Goal: Check status: Check status

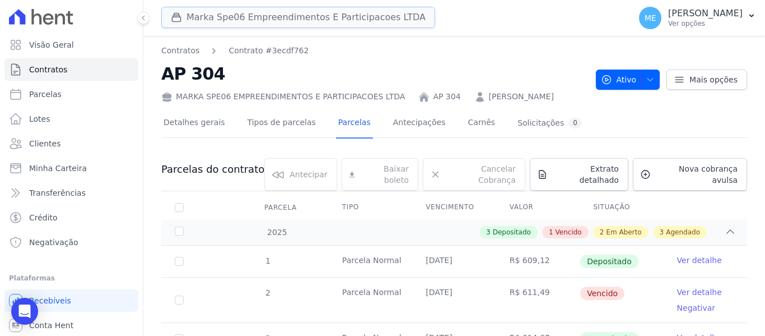
click at [239, 19] on button "Marka Spe06 Empreendimentos E Participacoes LTDA" at bounding box center [298, 17] width 274 height 21
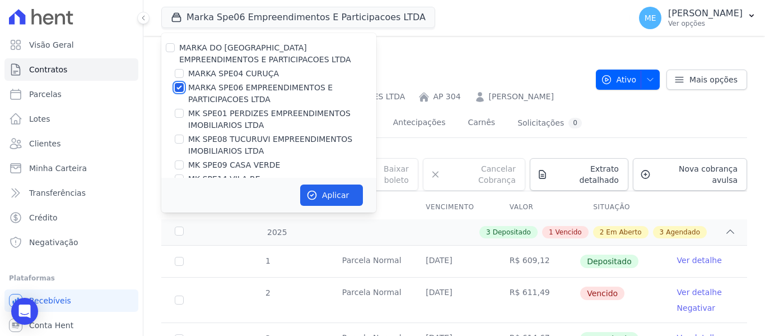
click at [181, 87] on input "MARKA SPE06 EMPREENDIMENTOS E PARTICIPACOES LTDA" at bounding box center [179, 87] width 9 height 9
checkbox input "false"
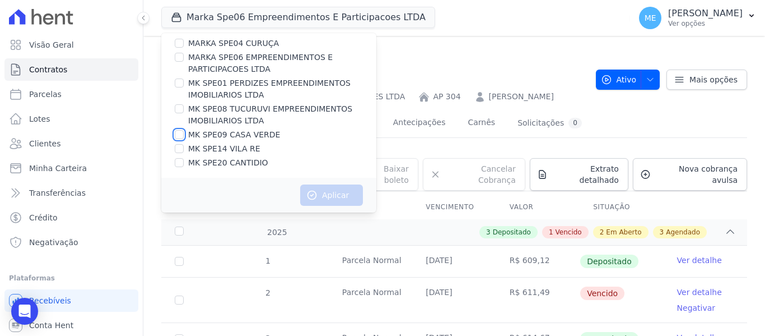
click at [180, 135] on input "MK SPE09 CASA VERDE" at bounding box center [179, 134] width 9 height 9
checkbox input "true"
click at [335, 201] on button "Aplicar" at bounding box center [331, 194] width 63 height 21
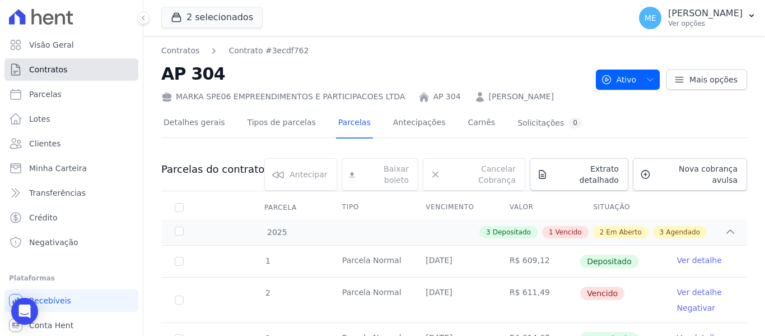
click at [55, 69] on span "Contratos" at bounding box center [48, 69] width 38 height 11
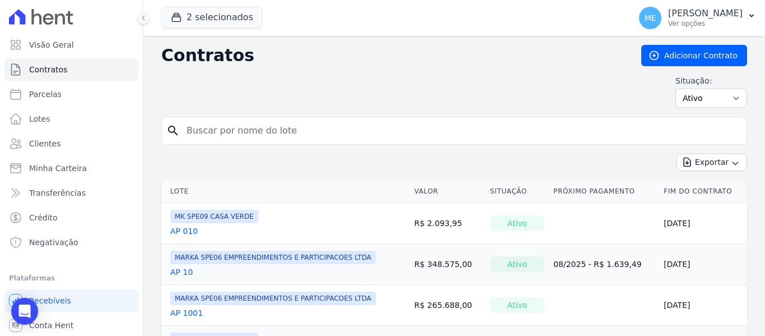
click at [248, 126] on input "search" at bounding box center [461, 130] width 563 height 22
type input "10"
click at [185, 271] on link "AP 10" at bounding box center [181, 271] width 22 height 11
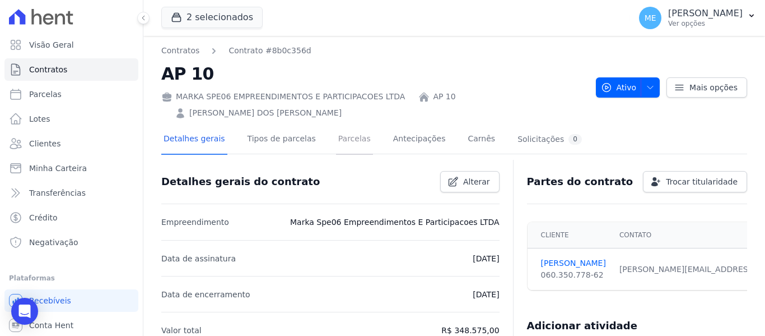
click at [348, 125] on link "Parcelas" at bounding box center [354, 140] width 37 height 30
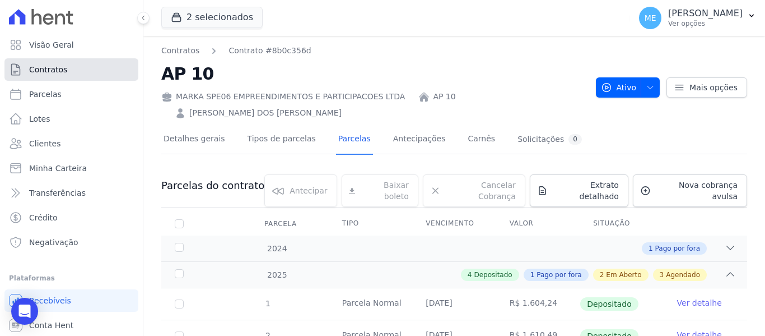
click at [55, 69] on span "Contratos" at bounding box center [48, 69] width 38 height 11
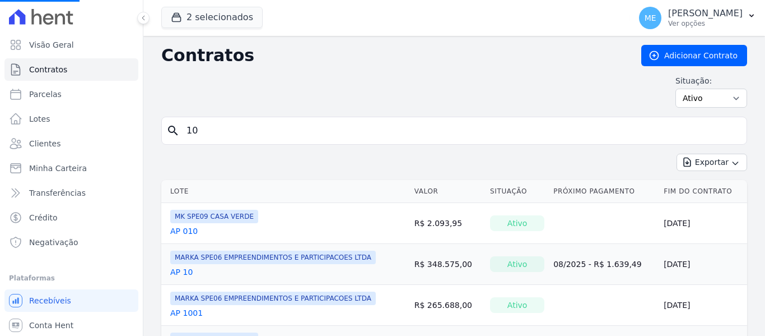
click at [296, 136] on input "10" at bounding box center [461, 130] width 563 height 22
click at [186, 230] on link "AP 010" at bounding box center [183, 230] width 27 height 11
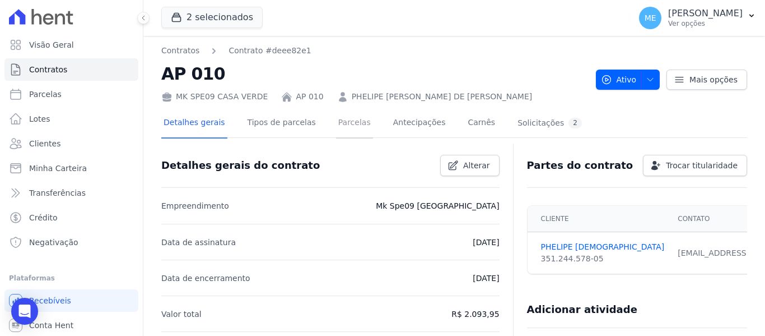
click at [336, 119] on link "Parcelas" at bounding box center [354, 124] width 37 height 30
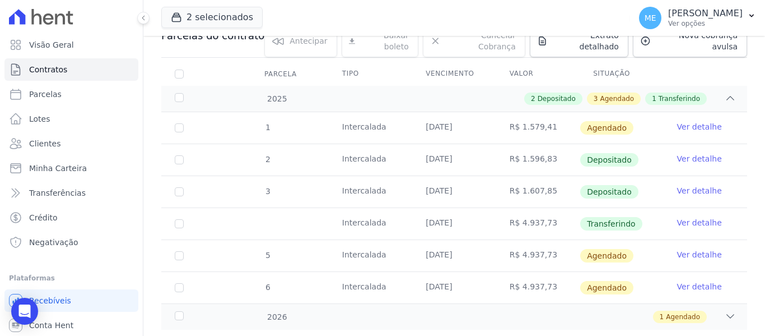
scroll to position [152, 0]
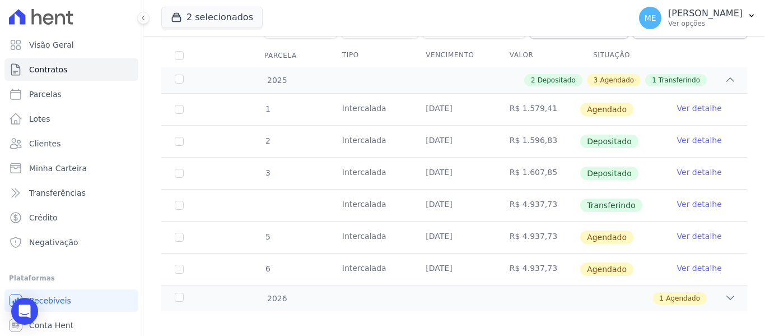
click at [683, 198] on link "Ver detalhe" at bounding box center [700, 203] width 45 height 11
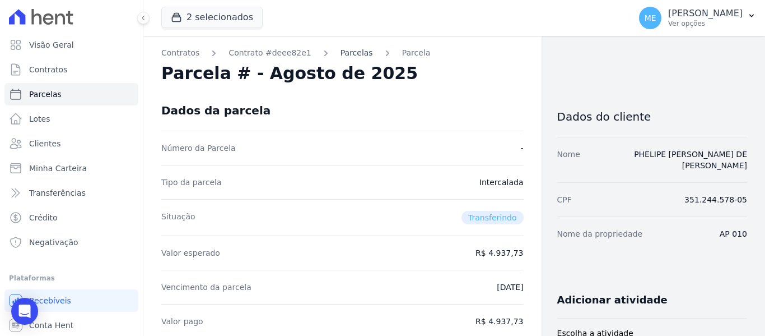
click at [344, 53] on link "Parcelas" at bounding box center [357, 53] width 33 height 12
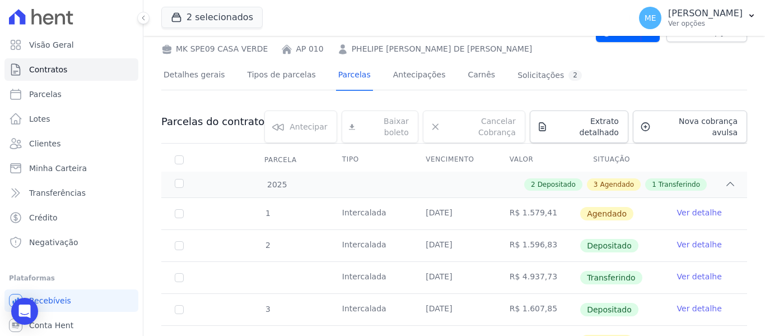
scroll to position [152, 0]
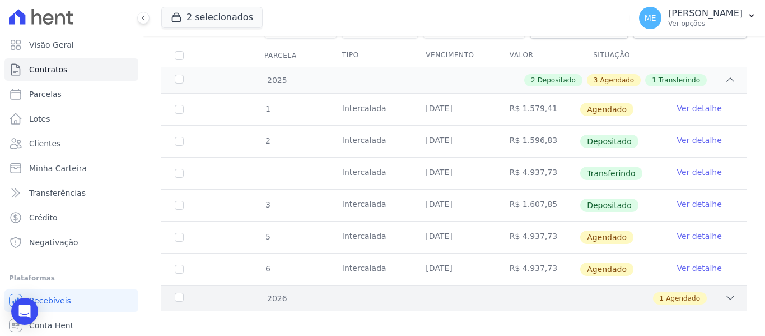
click at [727, 296] on icon at bounding box center [730, 297] width 7 height 3
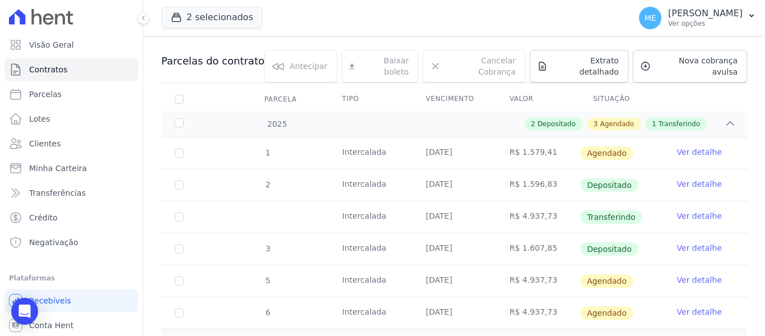
scroll to position [0, 0]
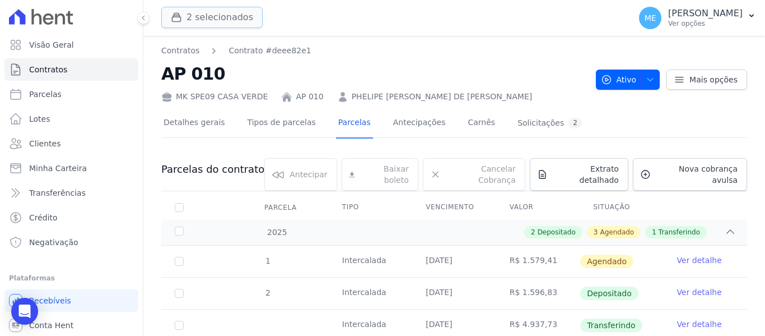
click at [229, 19] on button "2 selecionados" at bounding box center [211, 17] width 101 height 21
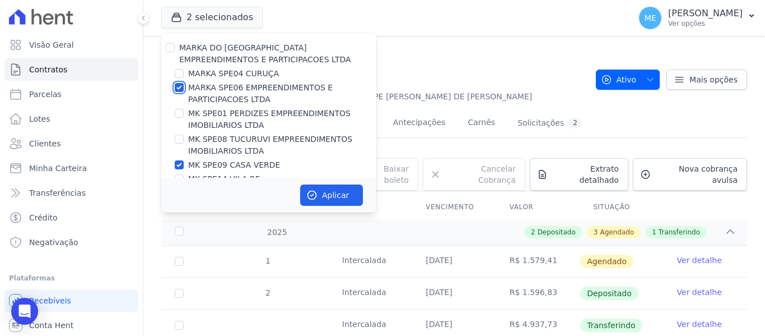
click at [179, 88] on input "MARKA SPE06 EMPREENDIMENTOS E PARTICIPACOES LTDA" at bounding box center [179, 87] width 9 height 9
checkbox input "false"
click at [331, 202] on button "Aplicar" at bounding box center [331, 194] width 63 height 21
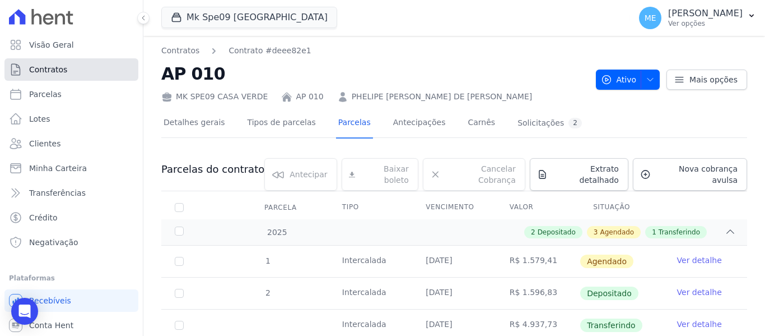
click at [68, 64] on link "Contratos" at bounding box center [71, 69] width 134 height 22
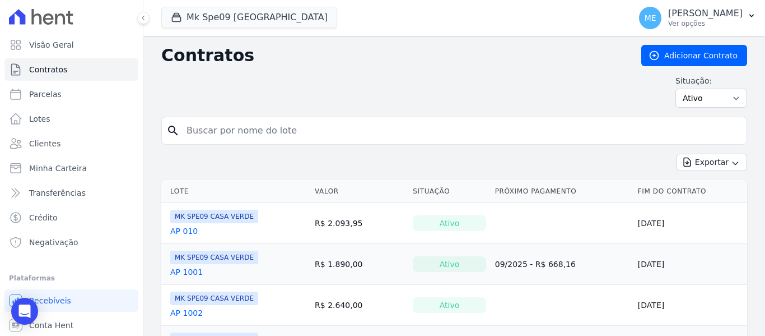
click at [206, 128] on input "search" at bounding box center [461, 130] width 563 height 22
type input "1201"
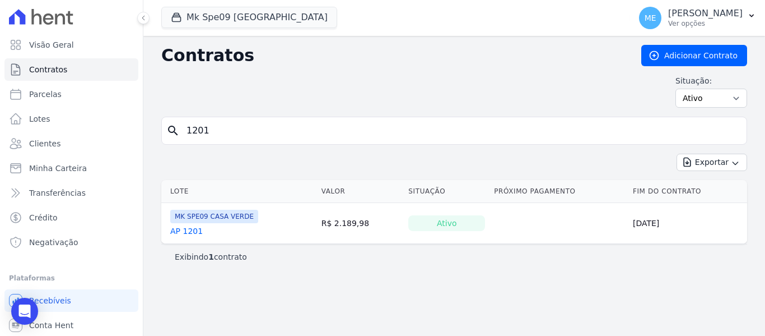
click at [186, 228] on link "AP 1201" at bounding box center [186, 230] width 33 height 11
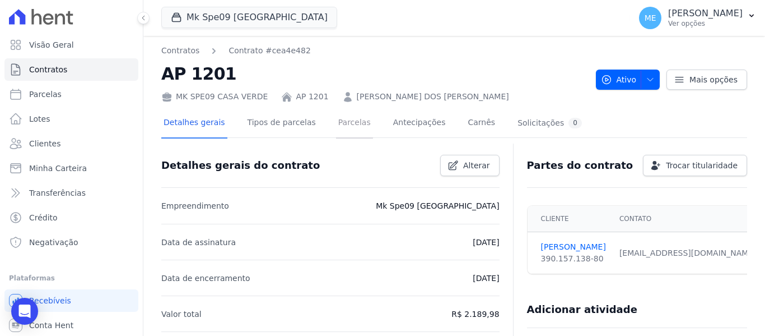
click at [338, 122] on link "Parcelas" at bounding box center [354, 124] width 37 height 30
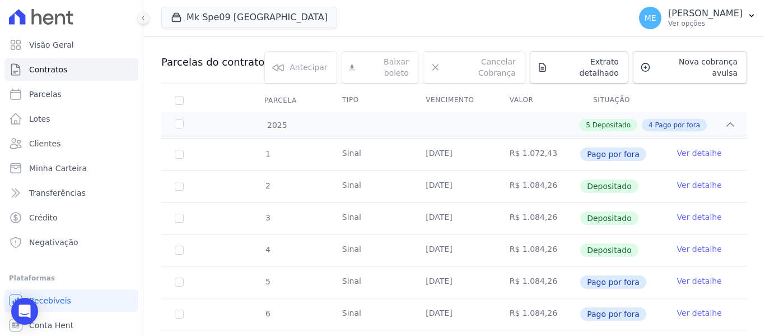
scroll to position [327, 0]
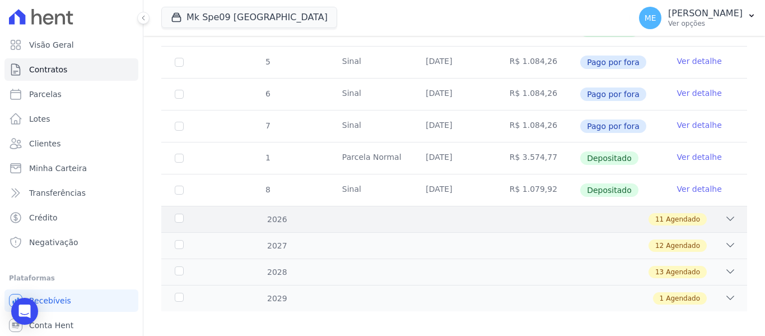
click at [725, 213] on icon at bounding box center [730, 218] width 11 height 11
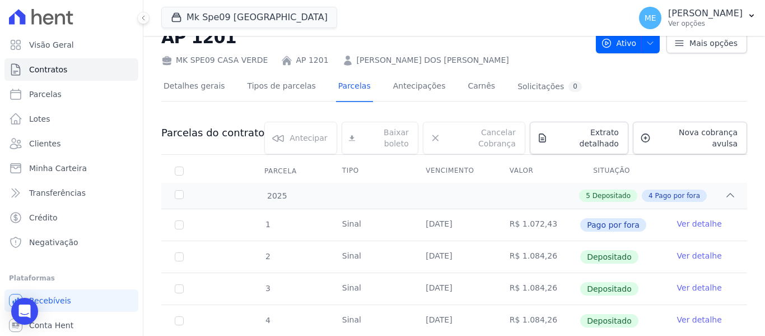
scroll to position [0, 0]
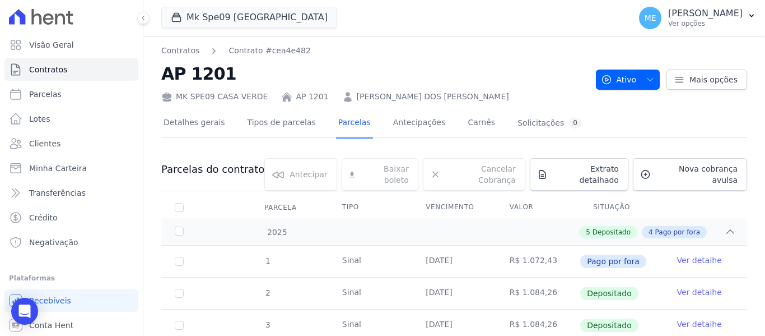
click at [472, 24] on div "Mk Spe09 [GEOGRAPHIC_DATA] MARKA DO BRASIL EMPREENDIMENTOS E PARTICIPACOES LTDA…" at bounding box center [393, 17] width 465 height 37
click at [505, 47] on nav "Contratos Contrato #cea4e482" at bounding box center [374, 51] width 426 height 12
click at [518, 55] on nav "Contratos Contrato #cea4e482" at bounding box center [374, 51] width 426 height 12
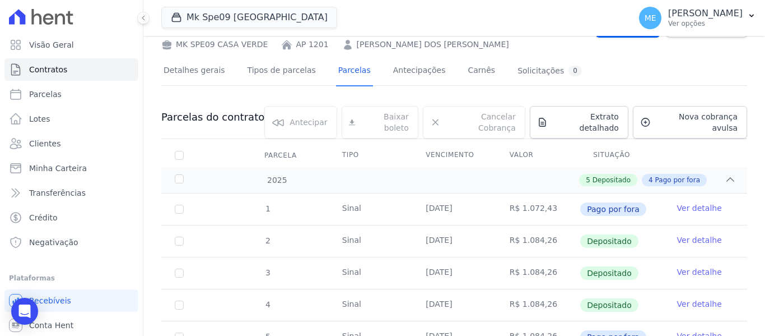
scroll to position [168, 0]
